Goal: Task Accomplishment & Management: Use online tool/utility

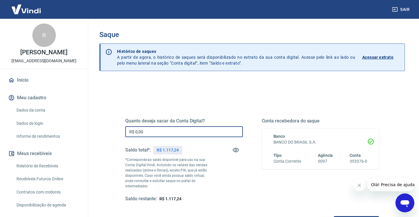
click at [159, 131] on input "R$ 0,00" at bounding box center [184, 131] width 118 height 11
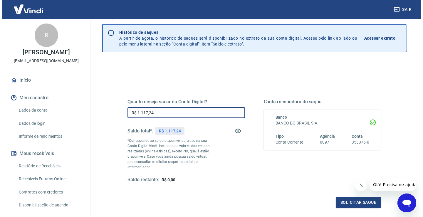
scroll to position [29, 0]
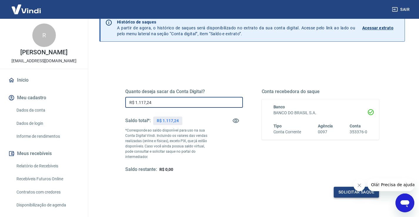
type input "R$ 1.117,24"
click at [338, 189] on button "Solicitar saque" at bounding box center [356, 192] width 45 height 11
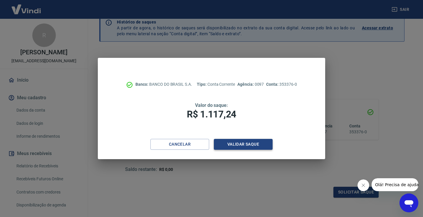
click at [239, 141] on button "Validar saque" at bounding box center [243, 144] width 59 height 11
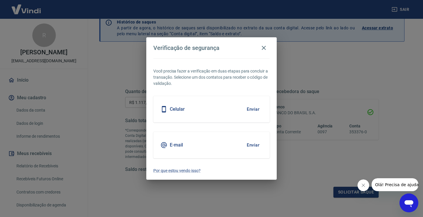
click at [252, 146] on button "Enviar" at bounding box center [253, 145] width 19 height 12
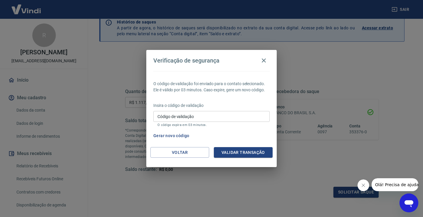
click at [192, 117] on input "Código de validação" at bounding box center [211, 116] width 116 height 11
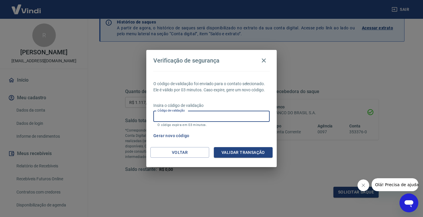
paste input "741003"
type input "741003"
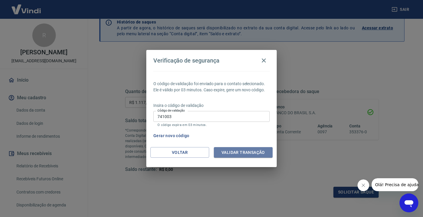
click at [240, 151] on button "Validar transação" at bounding box center [243, 152] width 59 height 11
